Goal: Obtain resource: Download file/media

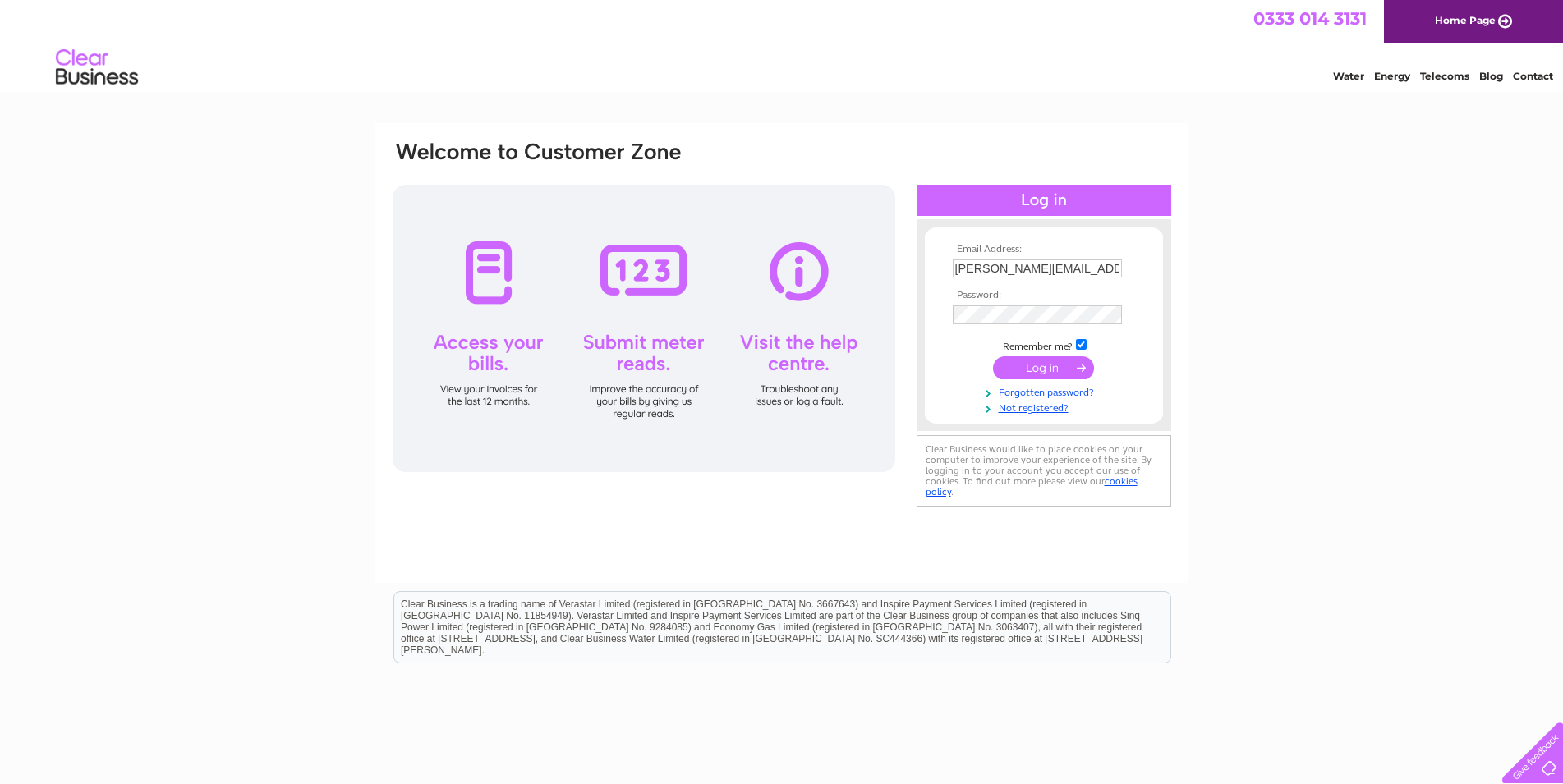
click at [1044, 363] on input "submit" at bounding box center [1044, 367] width 101 height 23
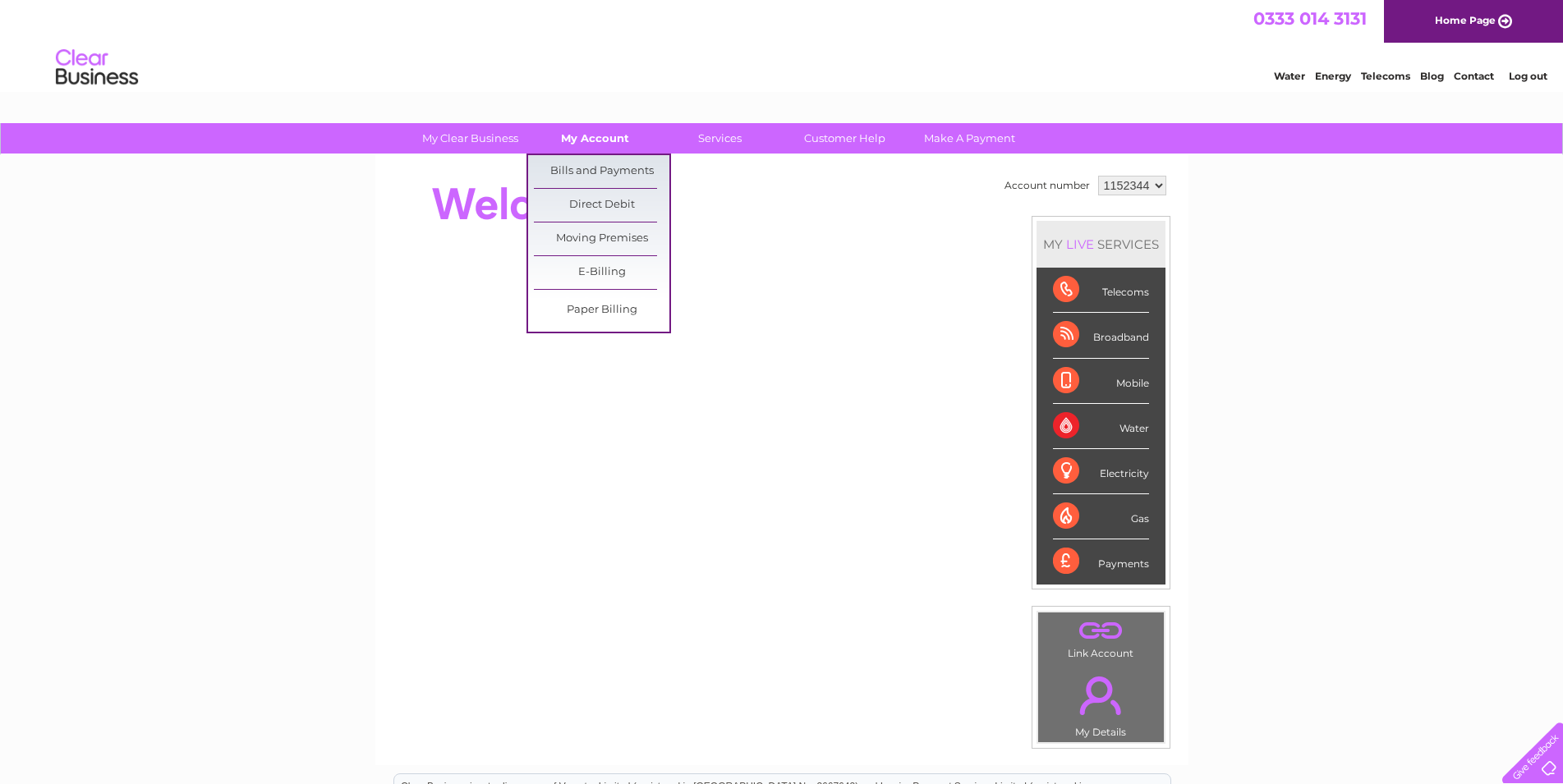
click at [597, 137] on link "My Account" at bounding box center [595, 138] width 135 height 31
click at [601, 170] on link "Bills and Payments" at bounding box center [602, 171] width 135 height 33
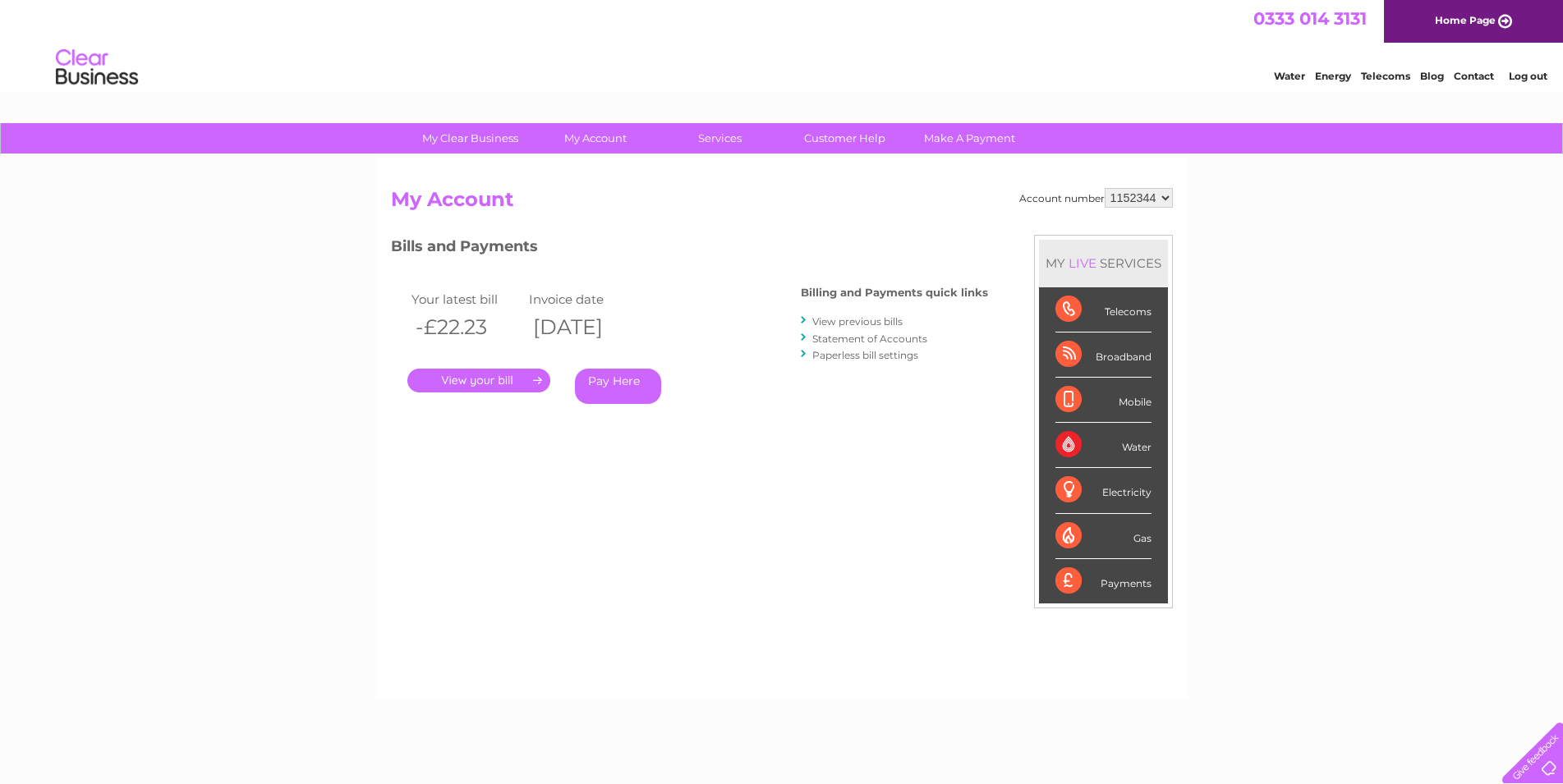
click at [497, 374] on link "." at bounding box center [479, 380] width 143 height 24
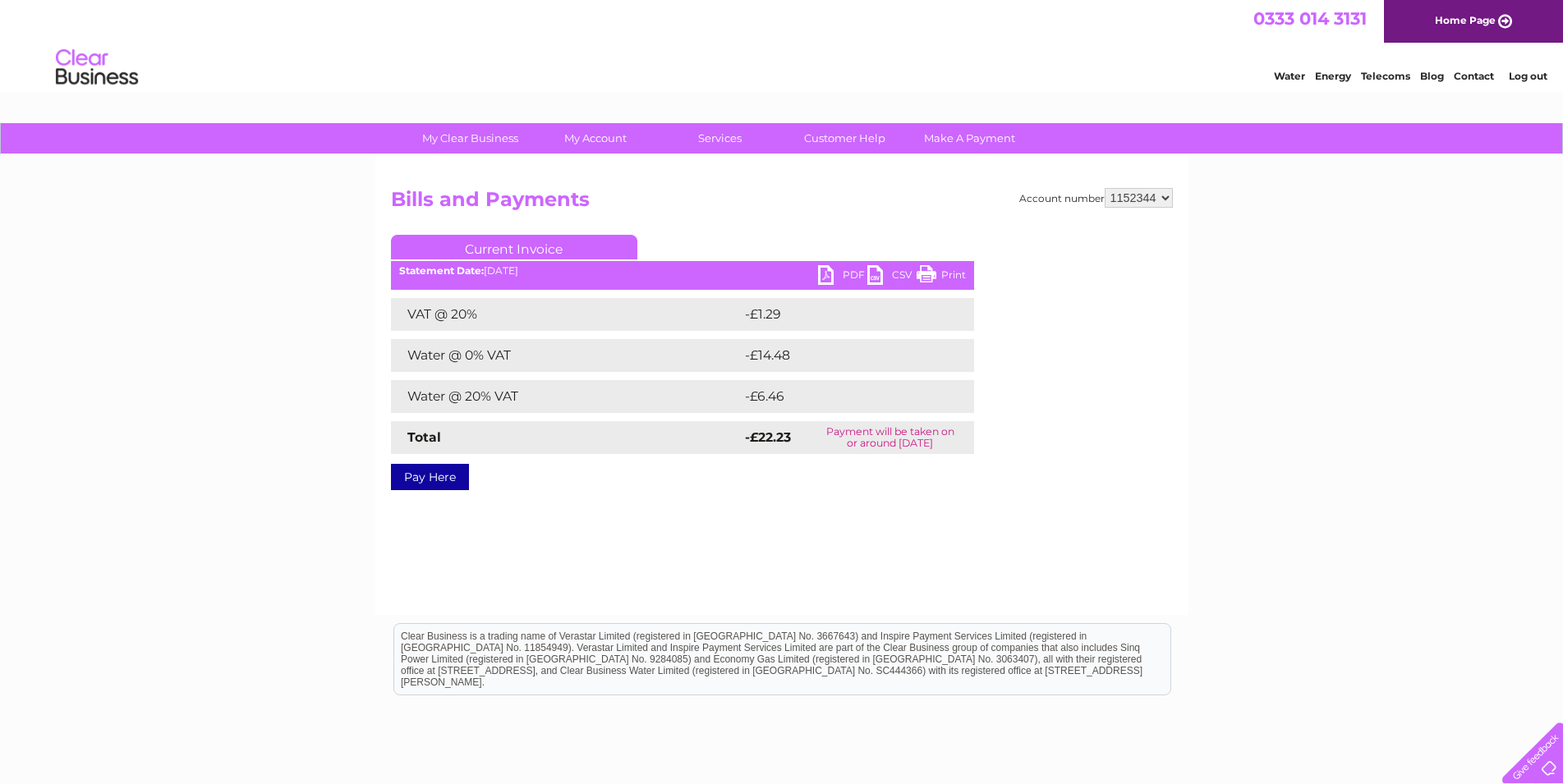
click at [842, 272] on link "PDF" at bounding box center [843, 277] width 50 height 24
select select "1152345"
click option "1152345" at bounding box center [0, 0] width 0 height 0
click at [834, 273] on link "PDF" at bounding box center [843, 277] width 50 height 24
click at [1528, 77] on link "Log out" at bounding box center [1527, 75] width 39 height 12
